Goal: Information Seeking & Learning: Learn about a topic

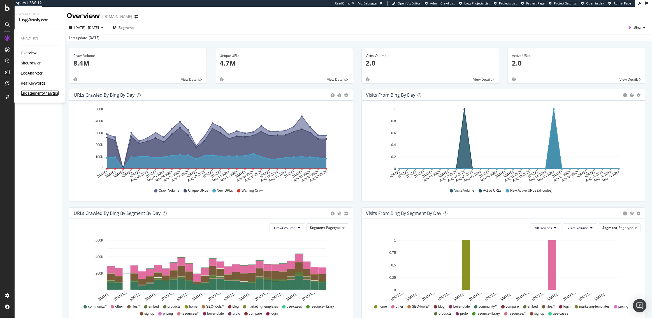
click at [34, 94] on div "EngagementAnalytics" at bounding box center [40, 93] width 38 height 6
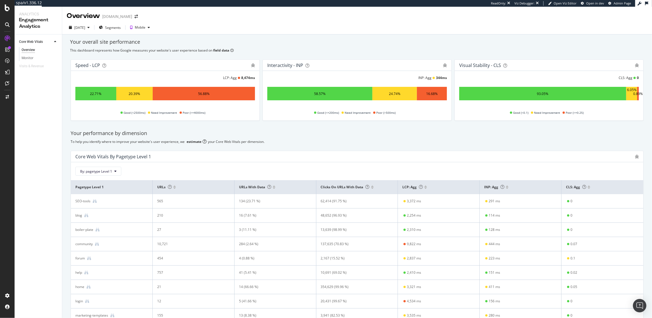
click at [42, 128] on div "Core Web Vitals Overview Monitor Visits & Revenue" at bounding box center [38, 175] width 47 height 283
click at [28, 58] on div "Monitor" at bounding box center [28, 58] width 12 height 6
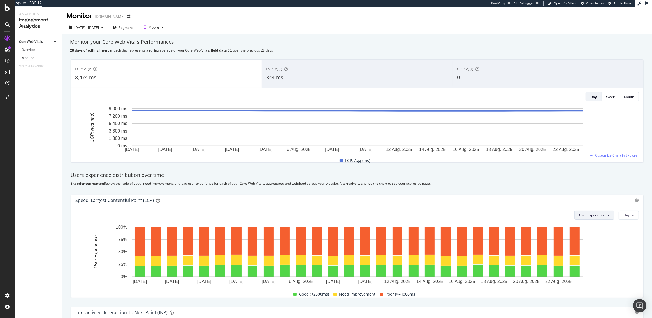
click at [595, 214] on span "User Experience" at bounding box center [592, 215] width 26 height 5
click at [591, 238] on span "Pages" at bounding box center [593, 236] width 26 height 5
